Goal: Transaction & Acquisition: Purchase product/service

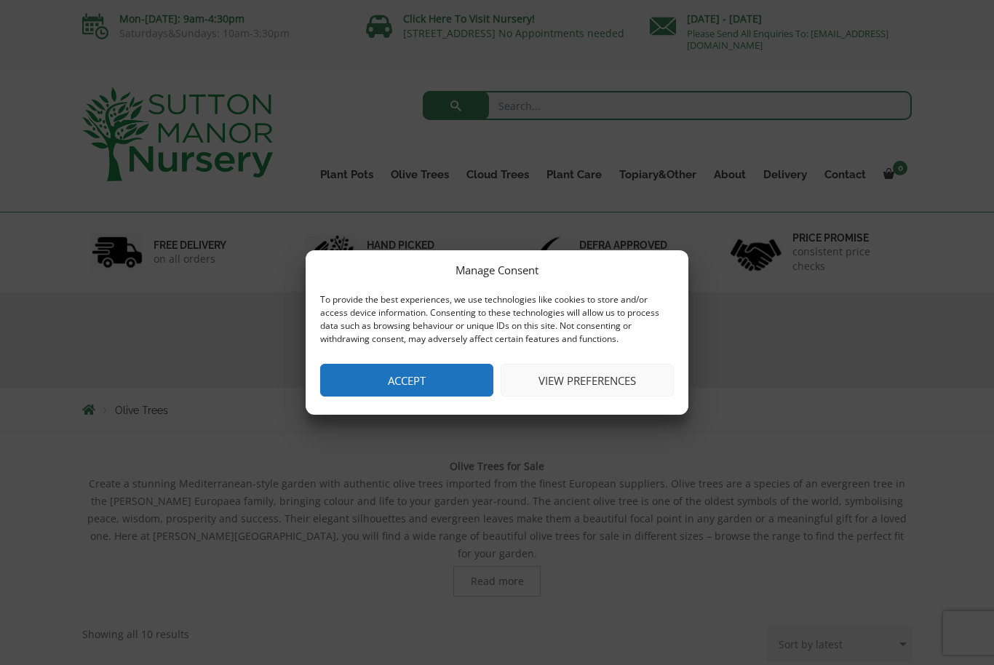
click at [386, 362] on div "Manage Consent To provide the best experiences, we use technologies like cookie…" at bounding box center [497, 332] width 383 height 164
click at [391, 381] on button "Accept" at bounding box center [406, 380] width 173 height 33
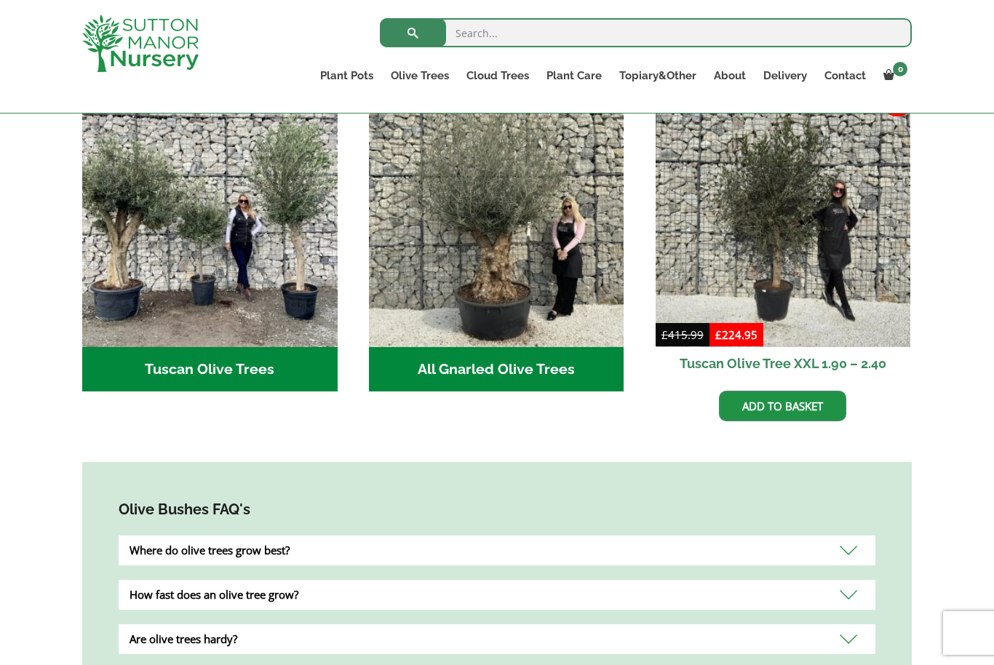
scroll to position [561, 0]
click at [269, 536] on div "Where do olive trees grow best?" at bounding box center [497, 551] width 757 height 30
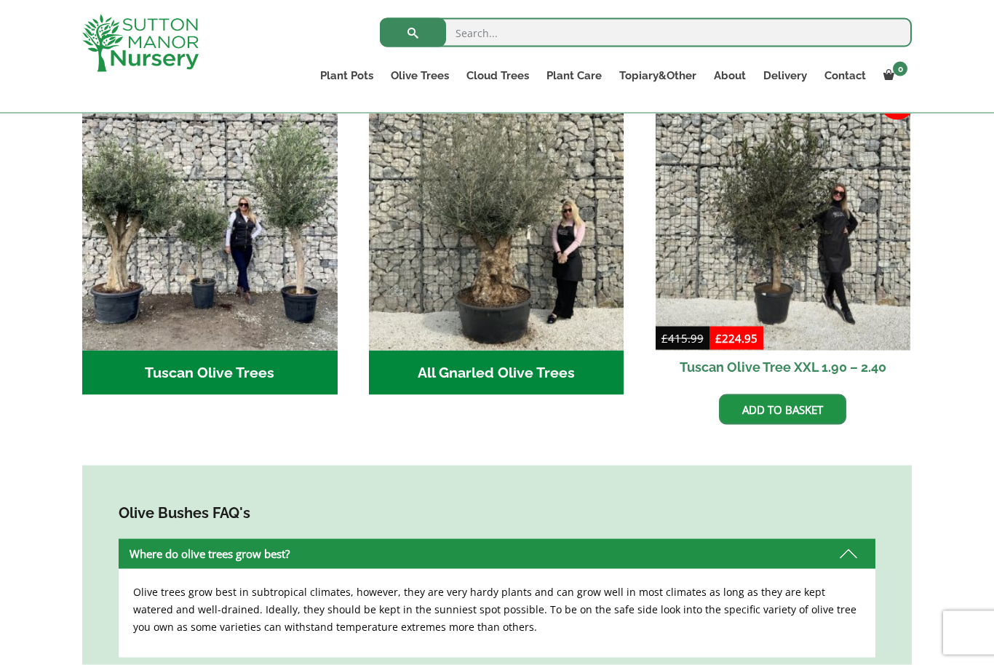
scroll to position [557, 0]
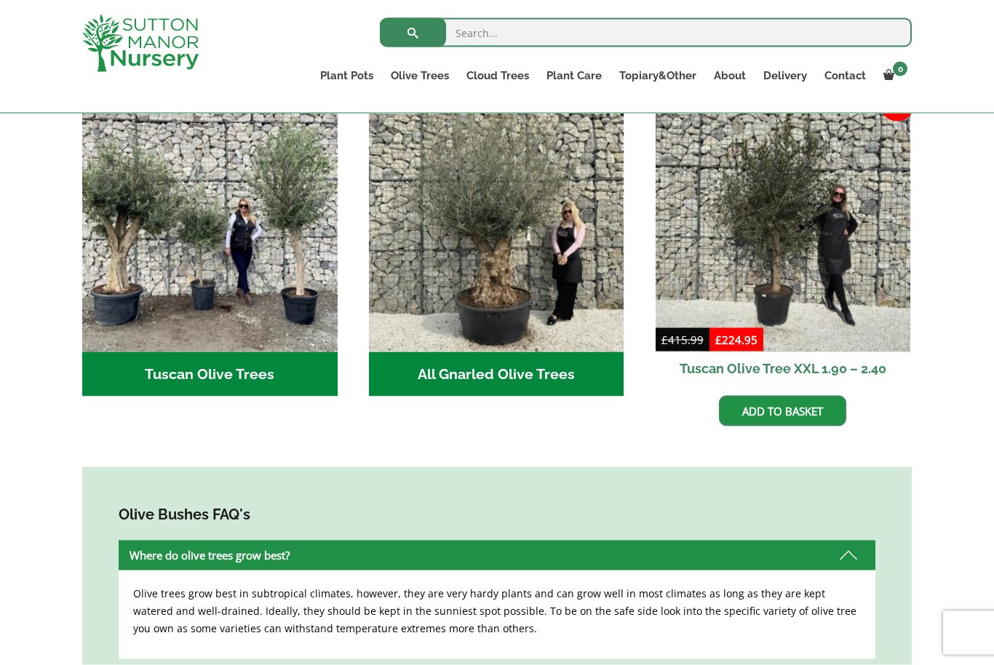
click at [268, 424] on ul "Tuscan Olive Trees (9) All Gnarled Olive Trees (214) Sale! £ 415.99 Original pr…" at bounding box center [496, 276] width 829 height 359
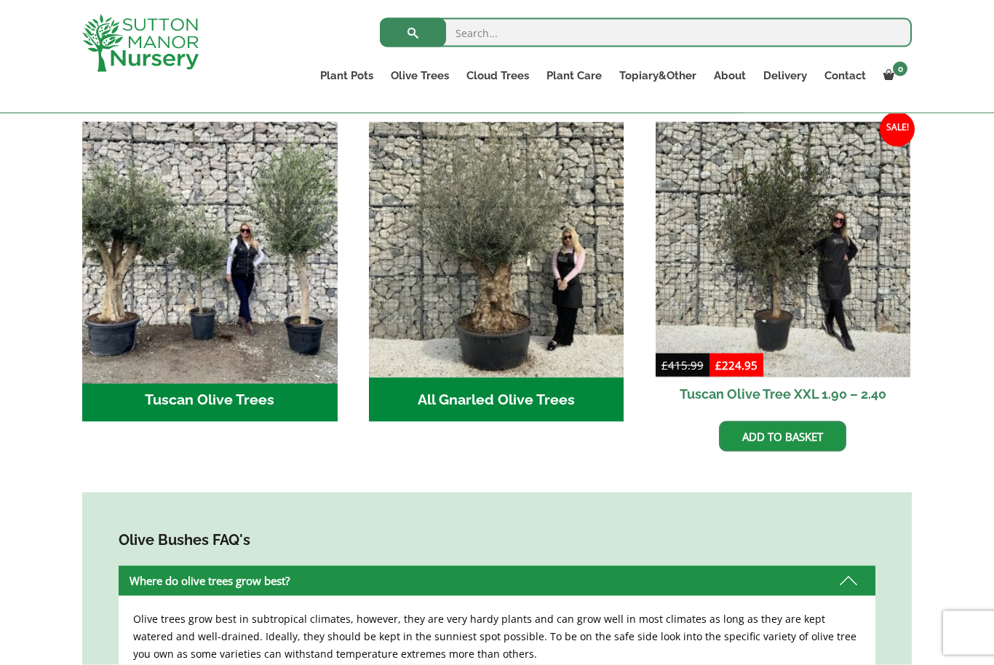
scroll to position [532, 0]
click at [199, 252] on img "Visit product category Tuscan Olive Trees" at bounding box center [210, 249] width 268 height 268
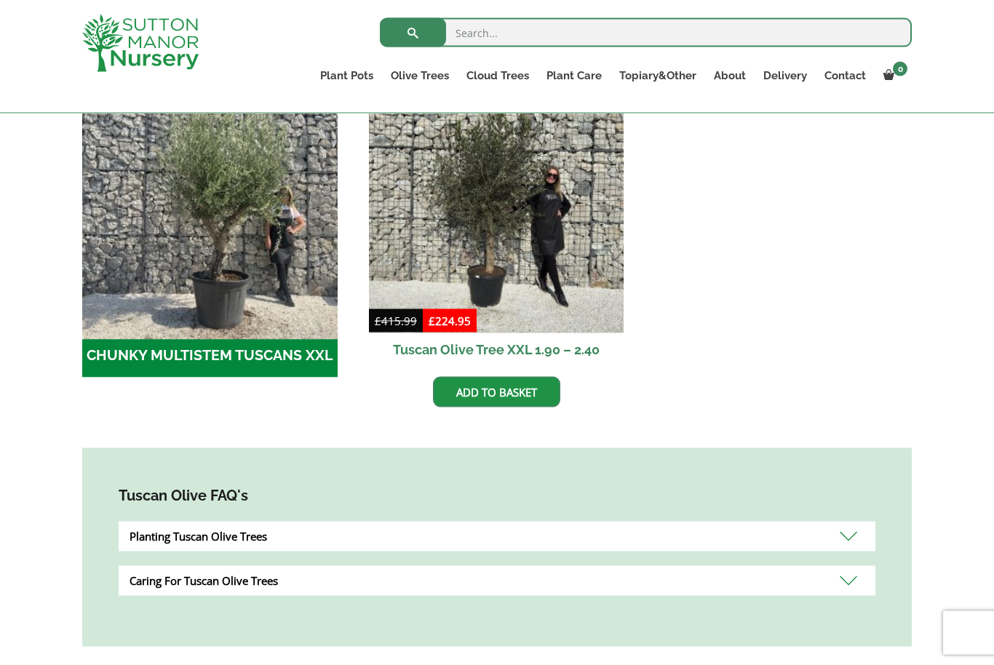
scroll to position [482, 0]
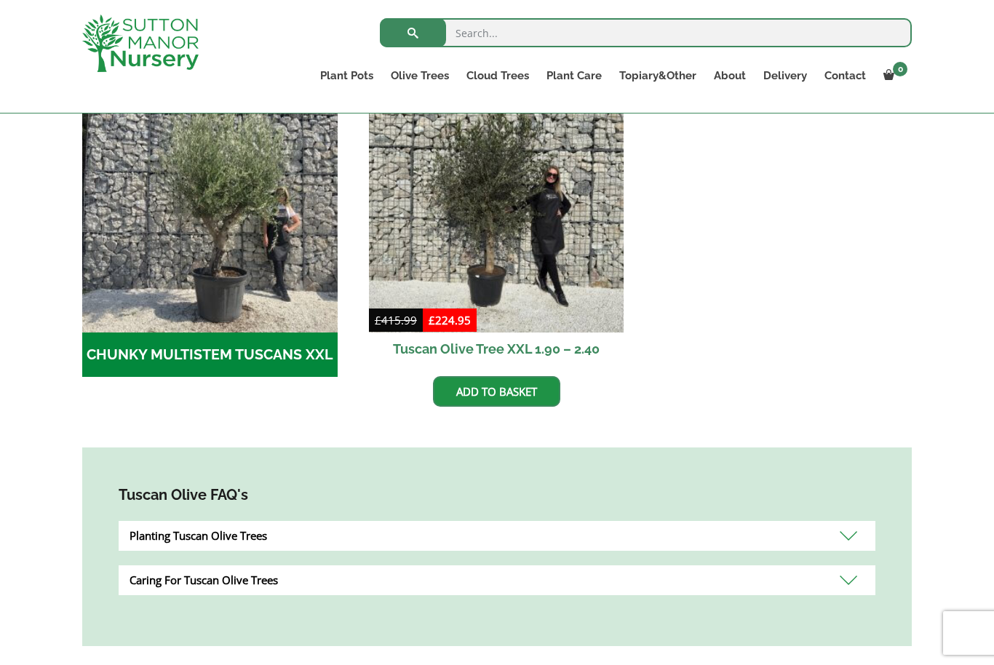
click at [848, 530] on div "Planting Tuscan Olive Trees" at bounding box center [497, 536] width 757 height 30
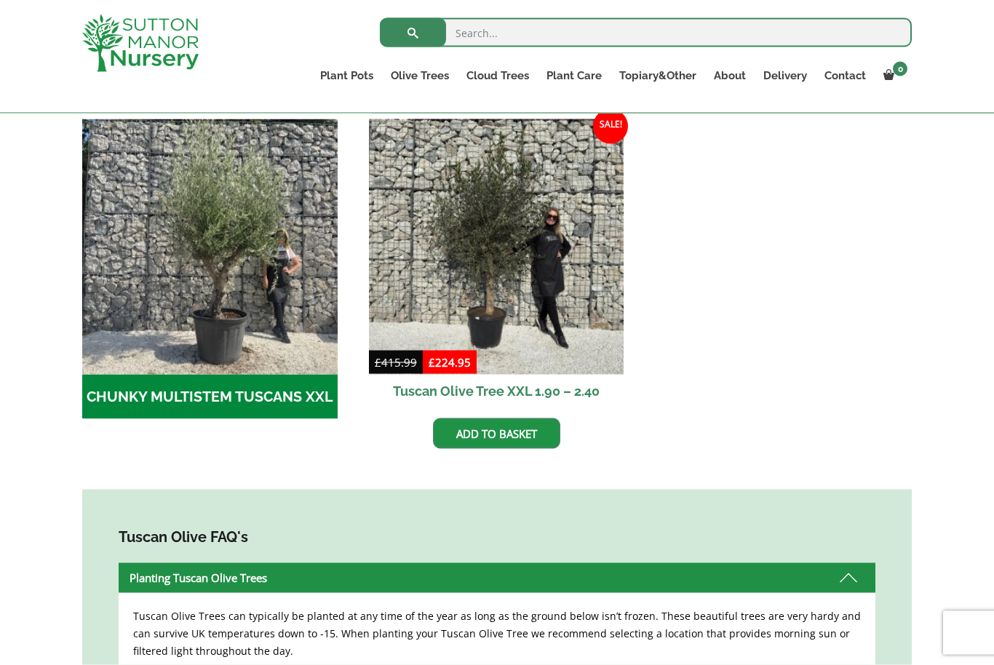
scroll to position [441, 0]
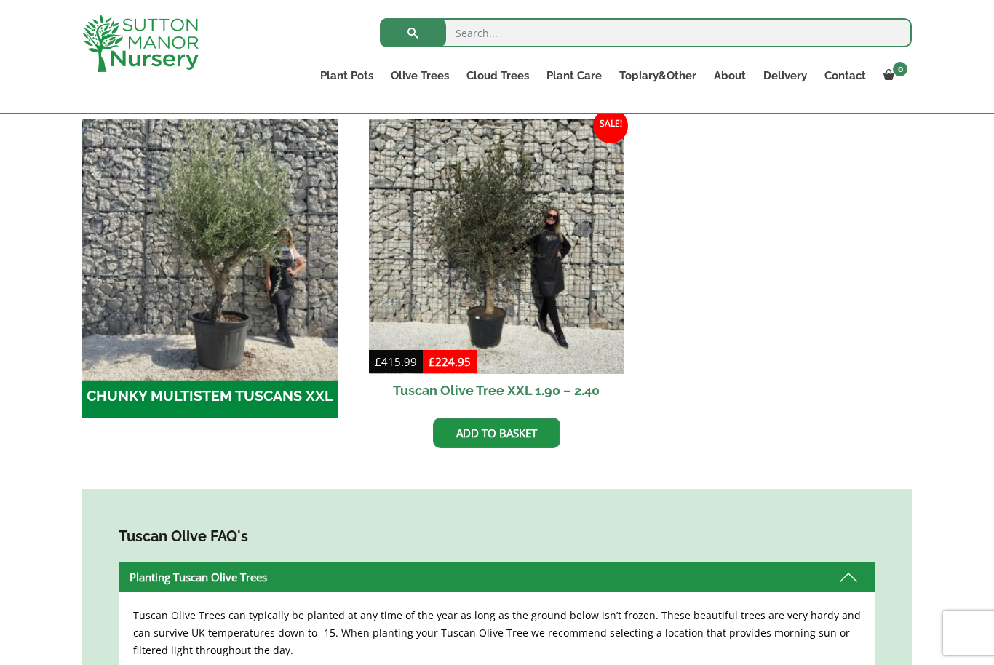
click at [191, 306] on img "Visit product category CHUNKY MULTISTEM TUSCANS XXL" at bounding box center [210, 246] width 268 height 268
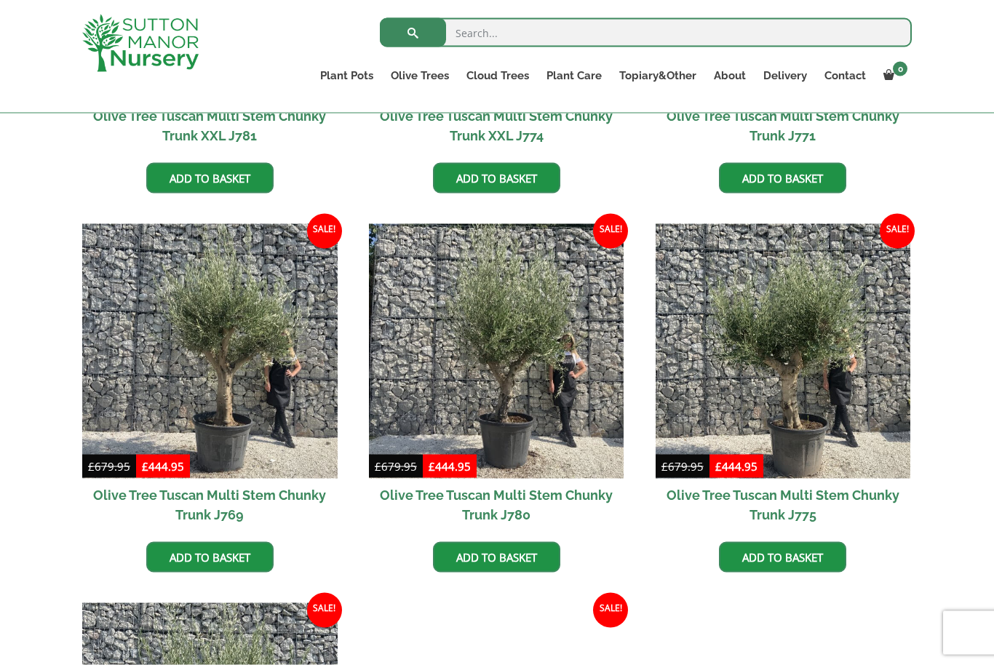
scroll to position [642, 0]
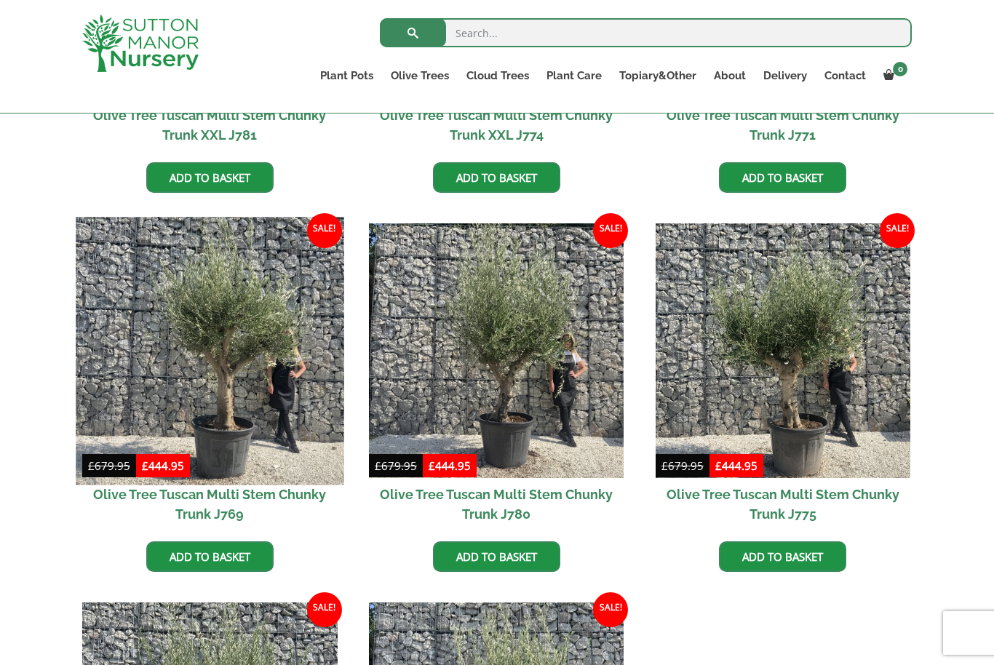
click at [183, 369] on img at bounding box center [210, 351] width 268 height 268
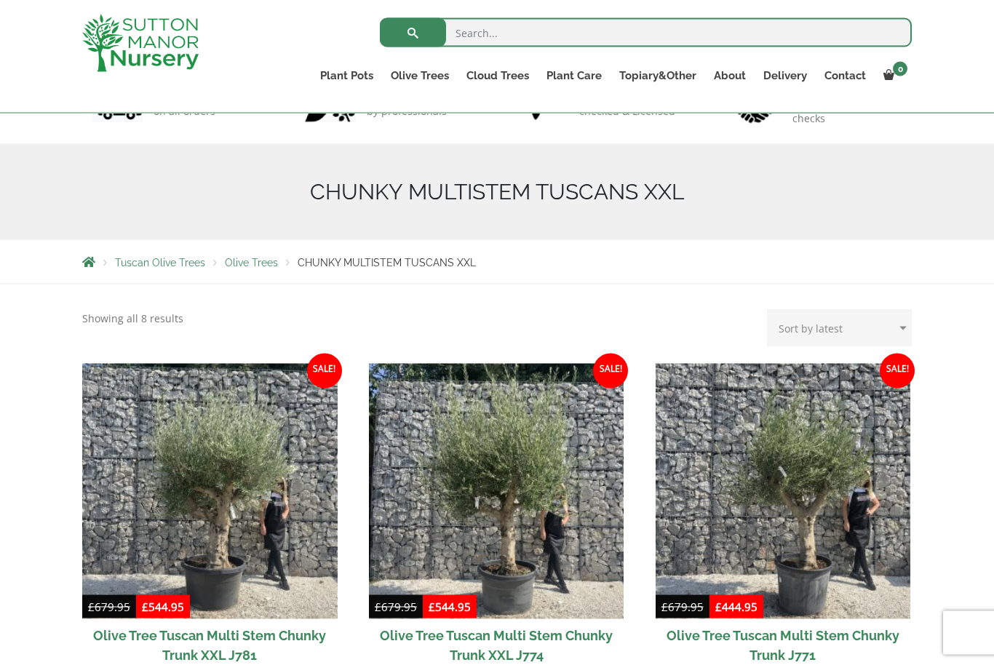
scroll to position [0, 0]
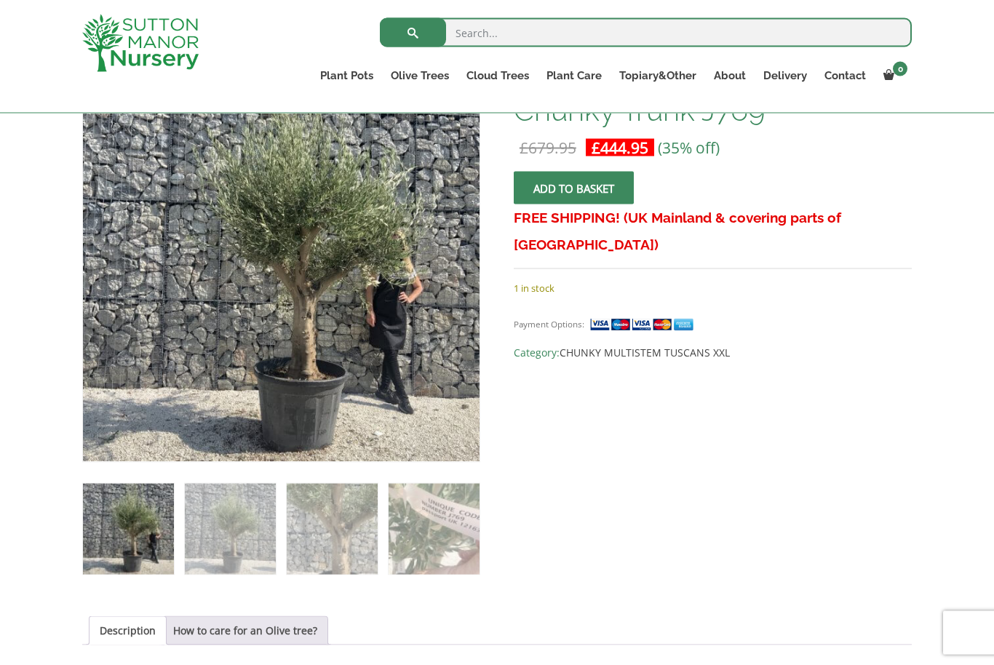
scroll to position [260, 0]
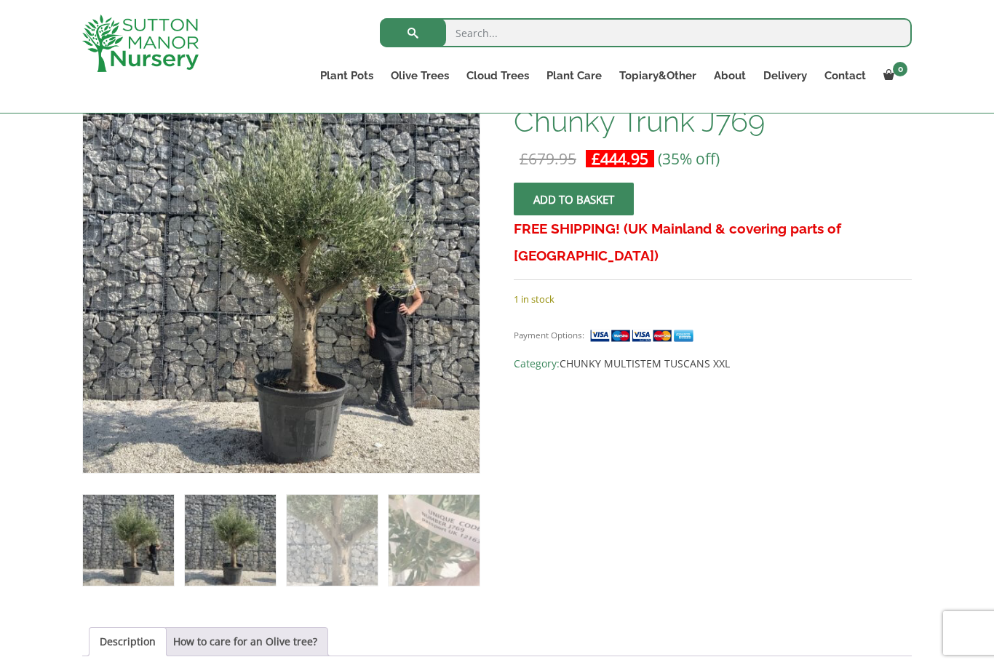
click at [255, 520] on img at bounding box center [230, 540] width 91 height 91
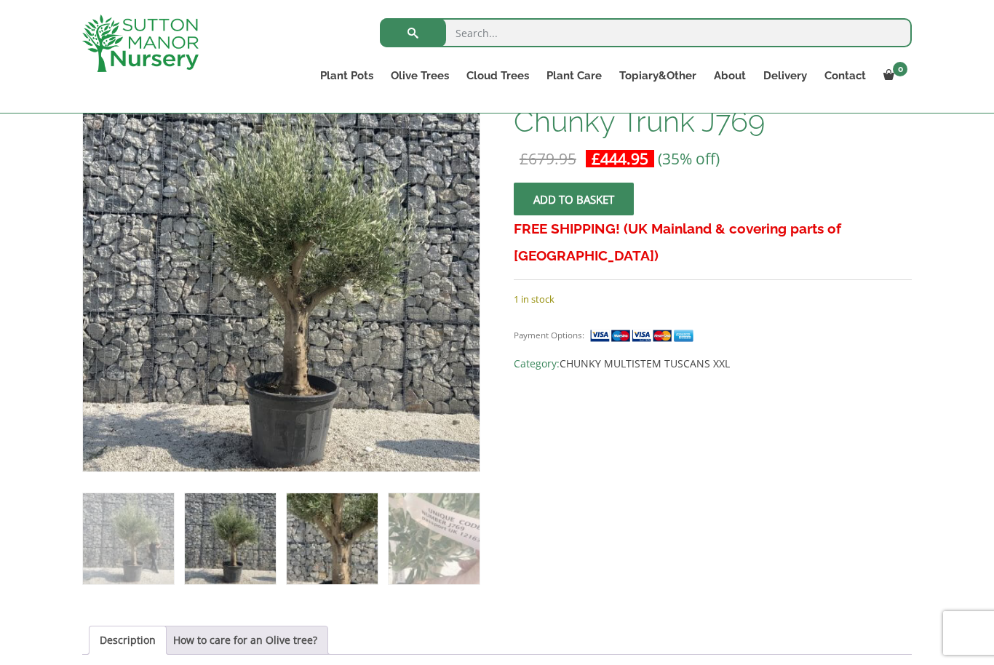
click at [320, 530] on img at bounding box center [332, 538] width 91 height 91
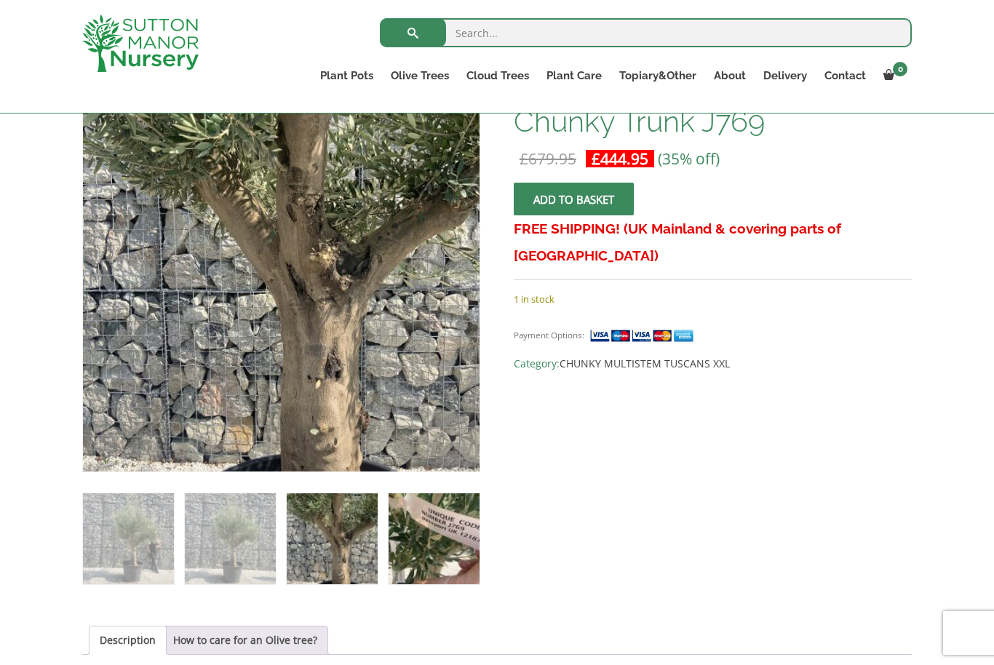
click at [421, 544] on img at bounding box center [434, 538] width 91 height 91
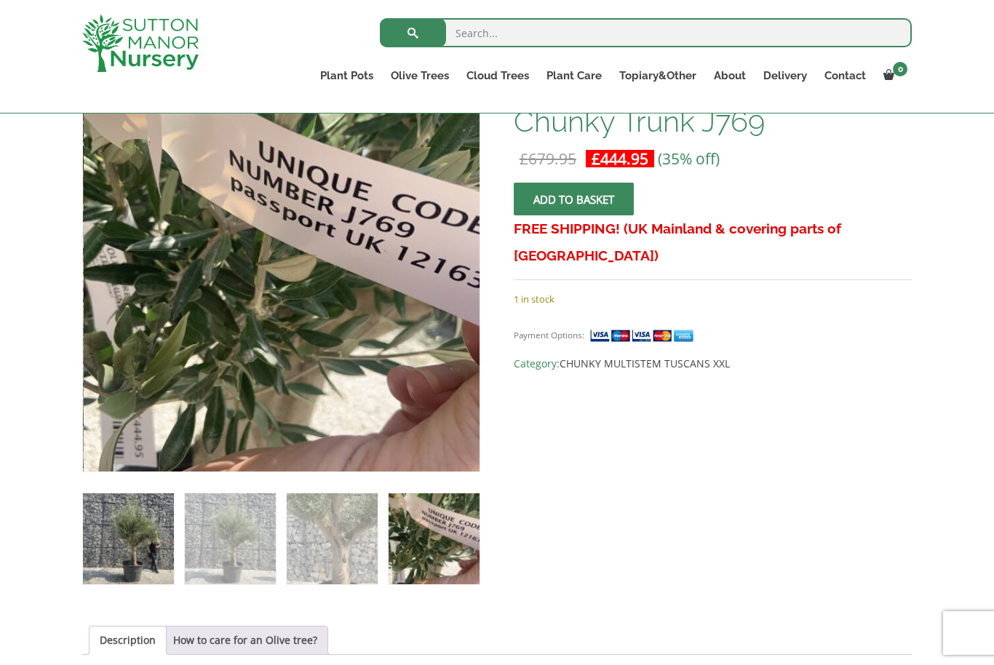
click at [132, 518] on img at bounding box center [128, 538] width 91 height 91
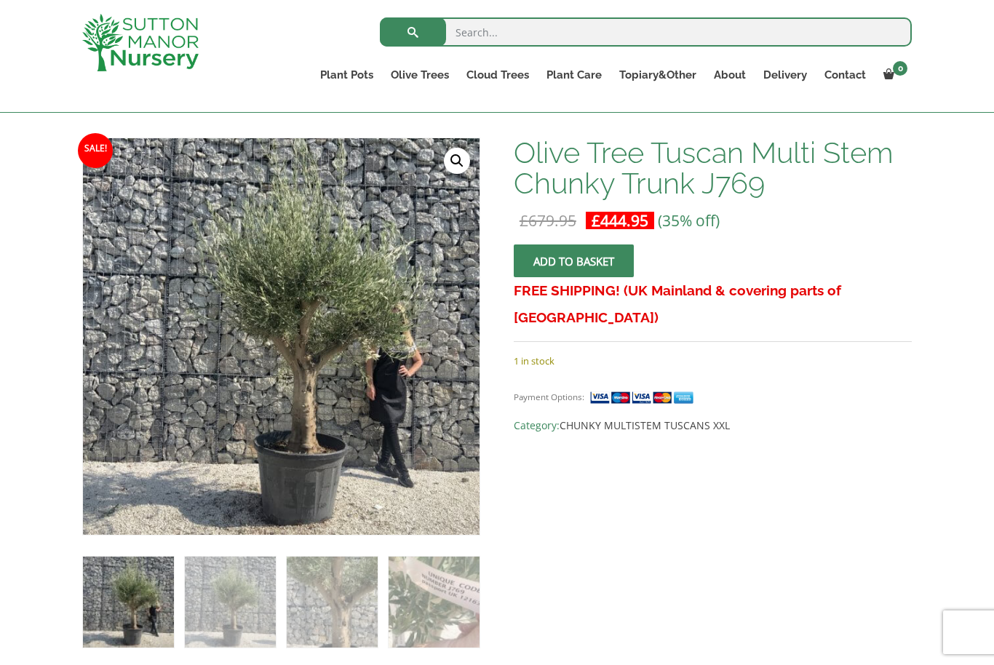
scroll to position [127, 0]
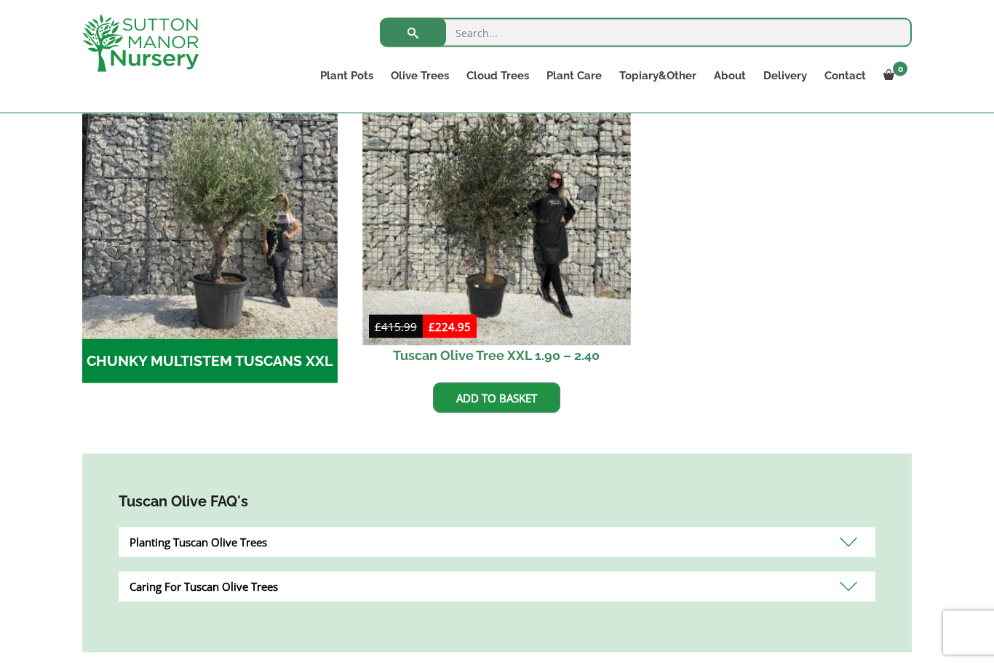
scroll to position [477, 0]
click at [509, 280] on img at bounding box center [496, 210] width 268 height 268
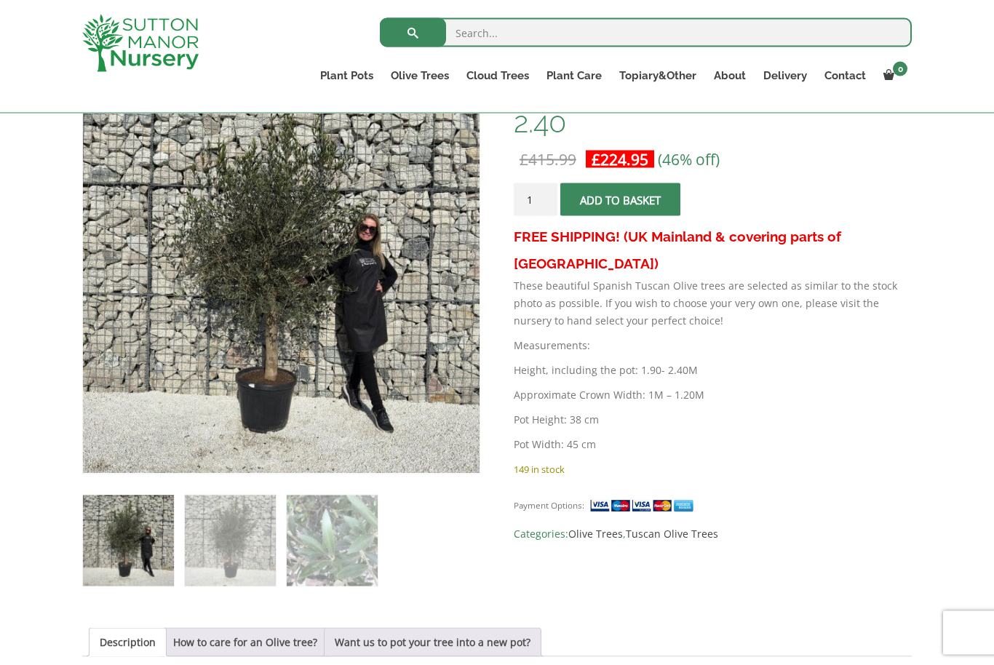
scroll to position [260, 0]
